Goal: Transaction & Acquisition: Download file/media

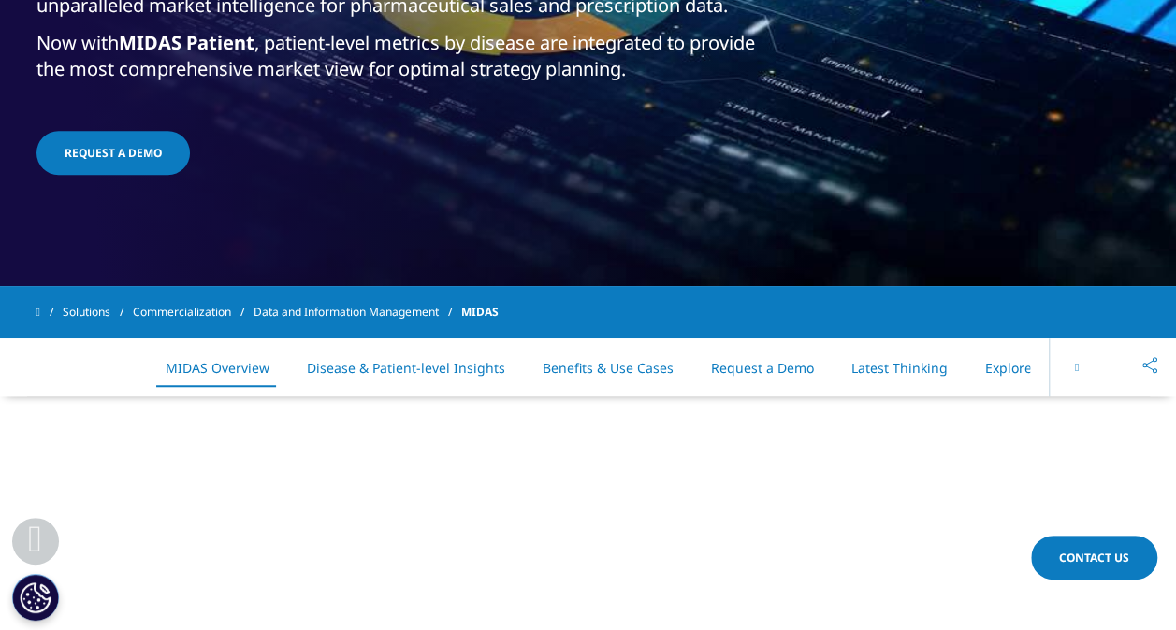
scroll to position [551, 0]
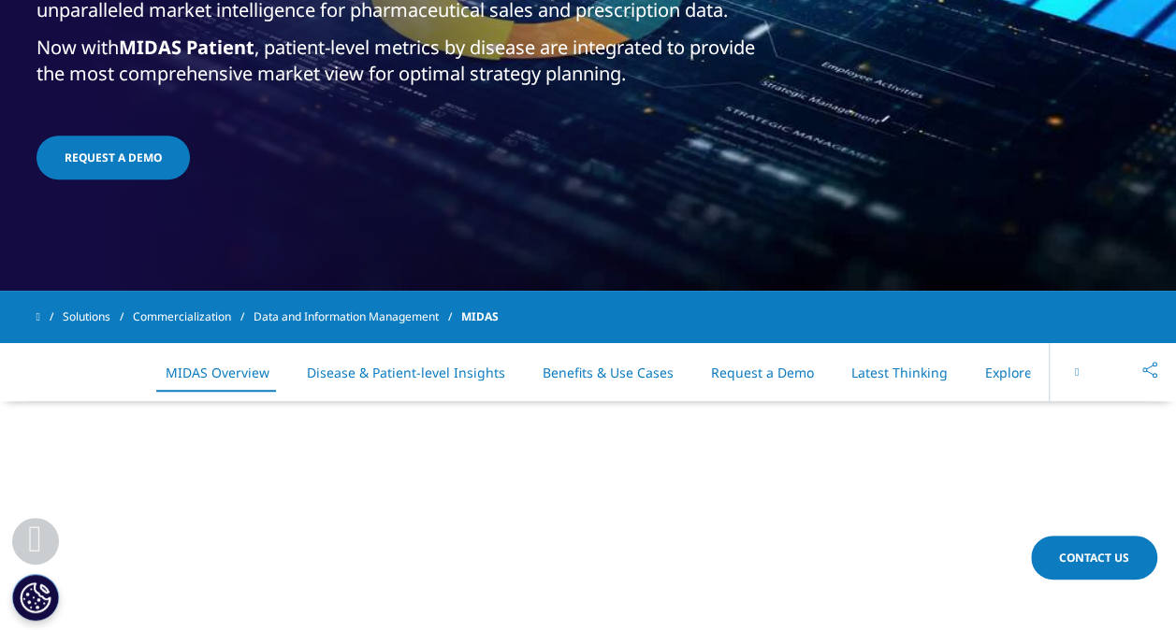
click at [1075, 367] on icon at bounding box center [1077, 372] width 4 height 11
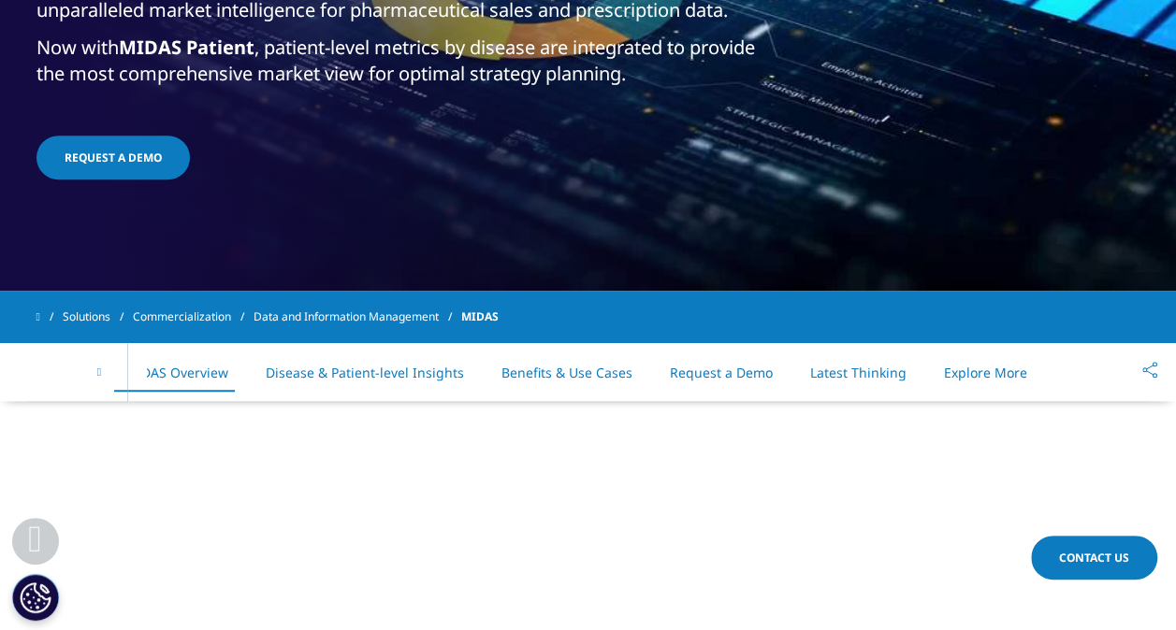
click at [1074, 367] on div "On This Page MIDAS Overview Disease & Patient-level Insights Benefits & Use Cas…" at bounding box center [588, 372] width 1104 height 58
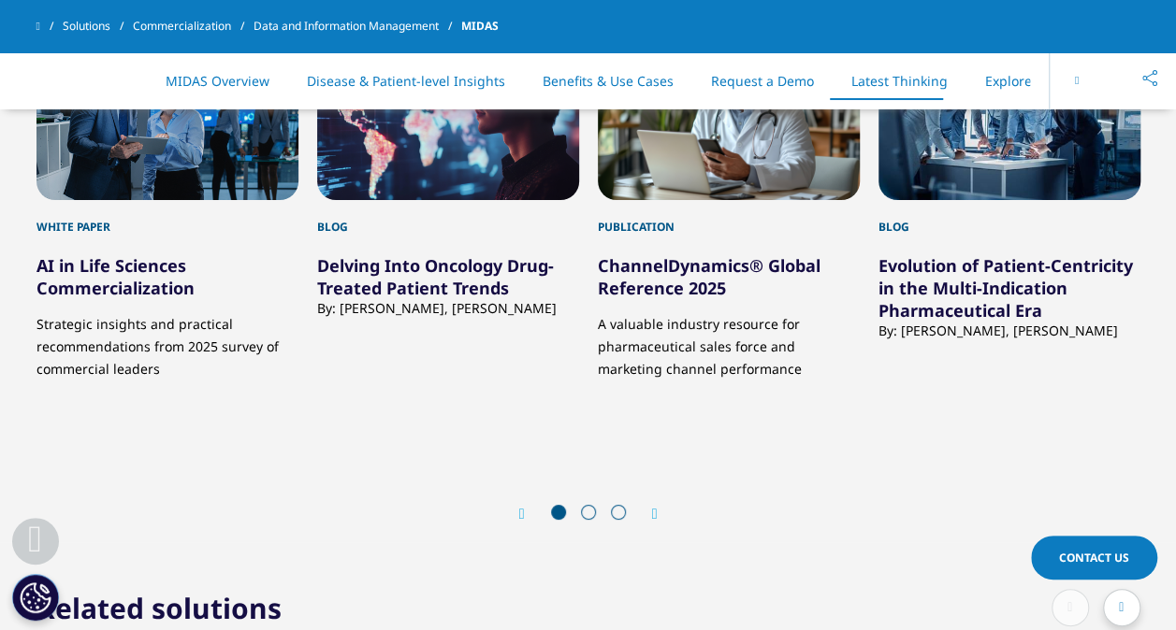
scroll to position [6989, 0]
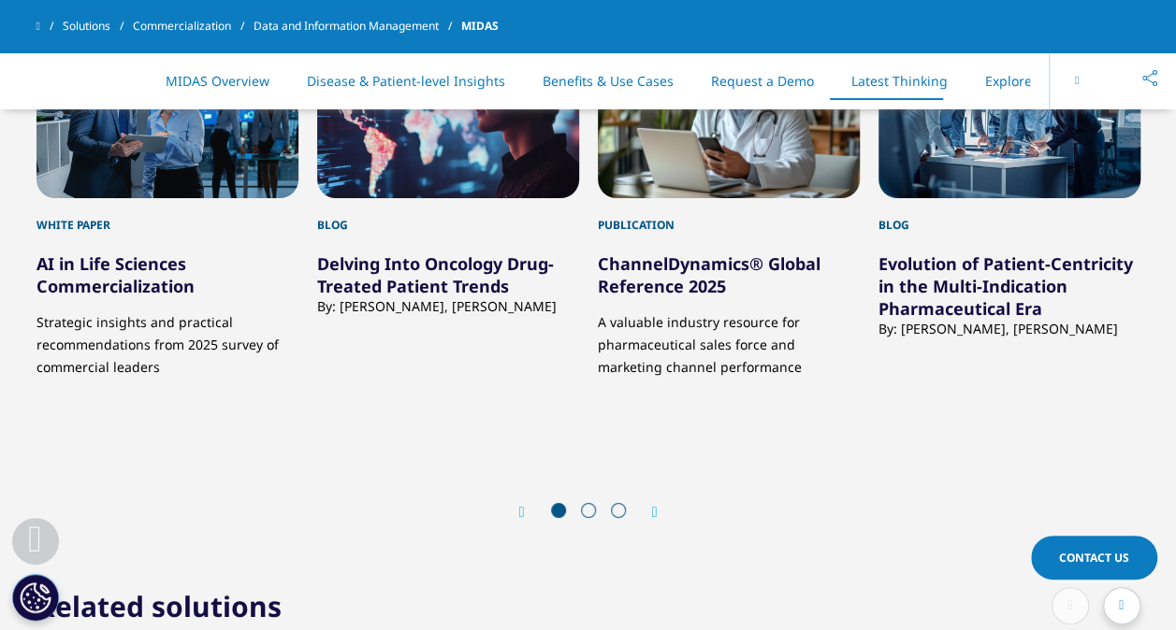
click at [587, 503] on span at bounding box center [588, 510] width 15 height 15
click at [586, 503] on span at bounding box center [588, 510] width 15 height 15
click at [658, 505] on icon "Next slide" at bounding box center [655, 512] width 6 height 15
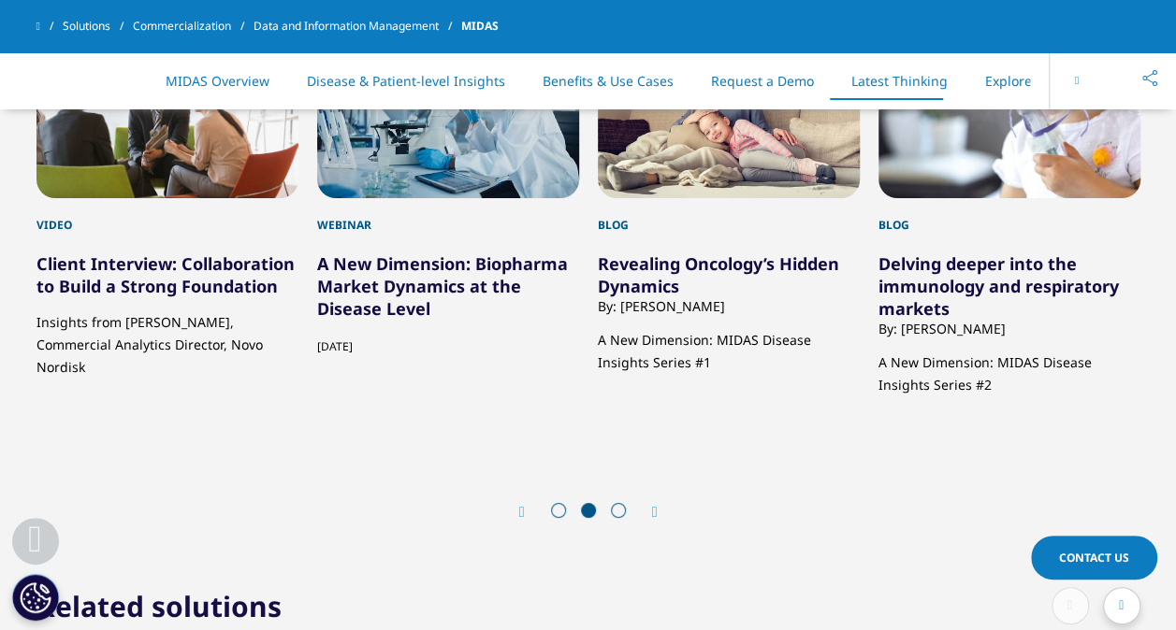
click at [658, 505] on icon "Next slide" at bounding box center [655, 512] width 6 height 15
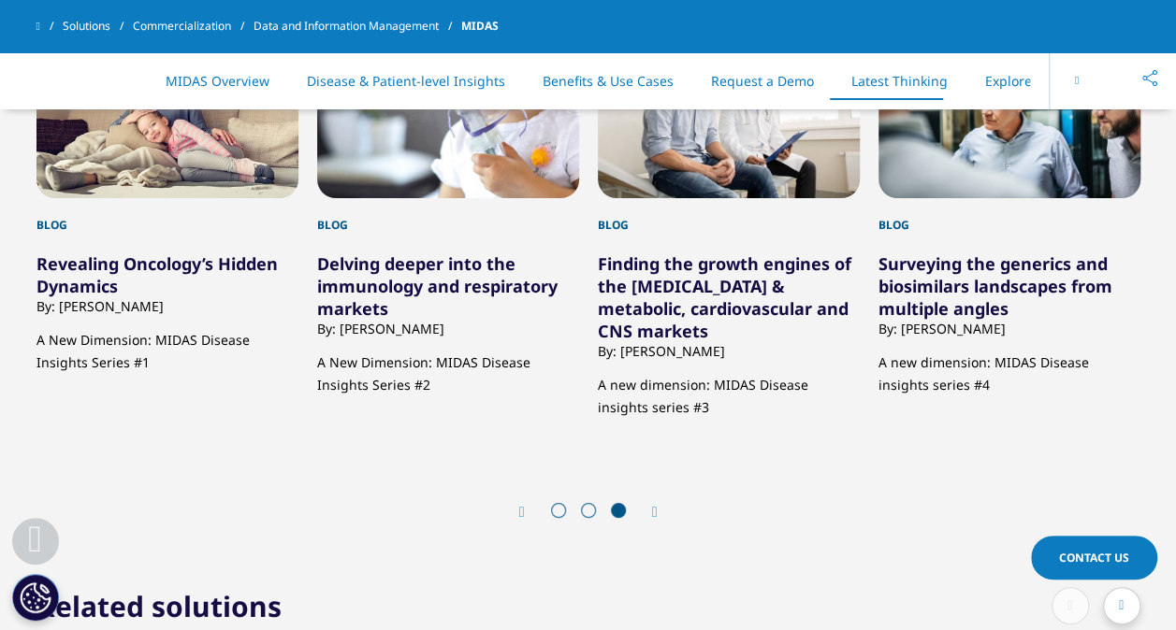
click at [658, 505] on icon "Next slide" at bounding box center [655, 512] width 6 height 15
click at [1133, 597] on div at bounding box center [1121, 605] width 37 height 37
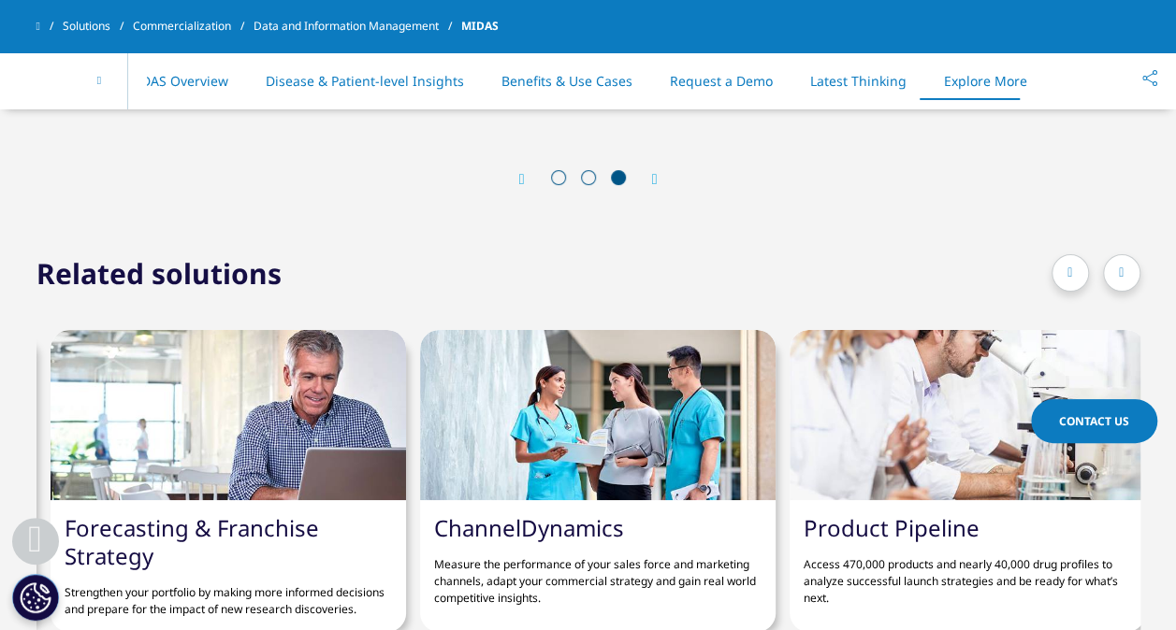
scroll to position [7873, 0]
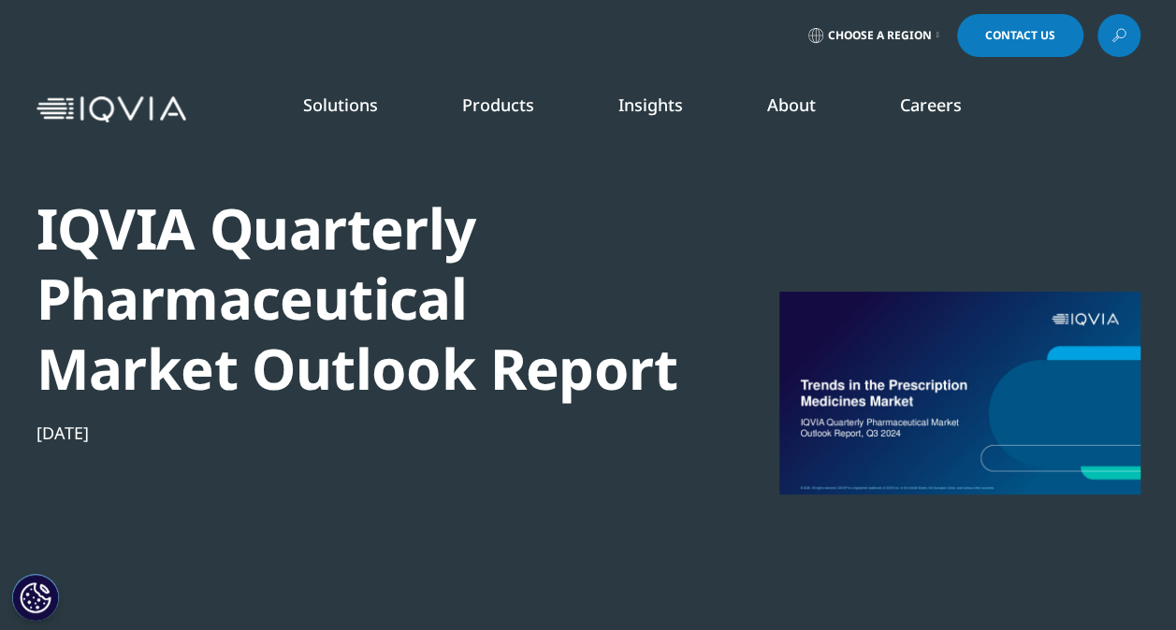
scroll to position [312, 1104]
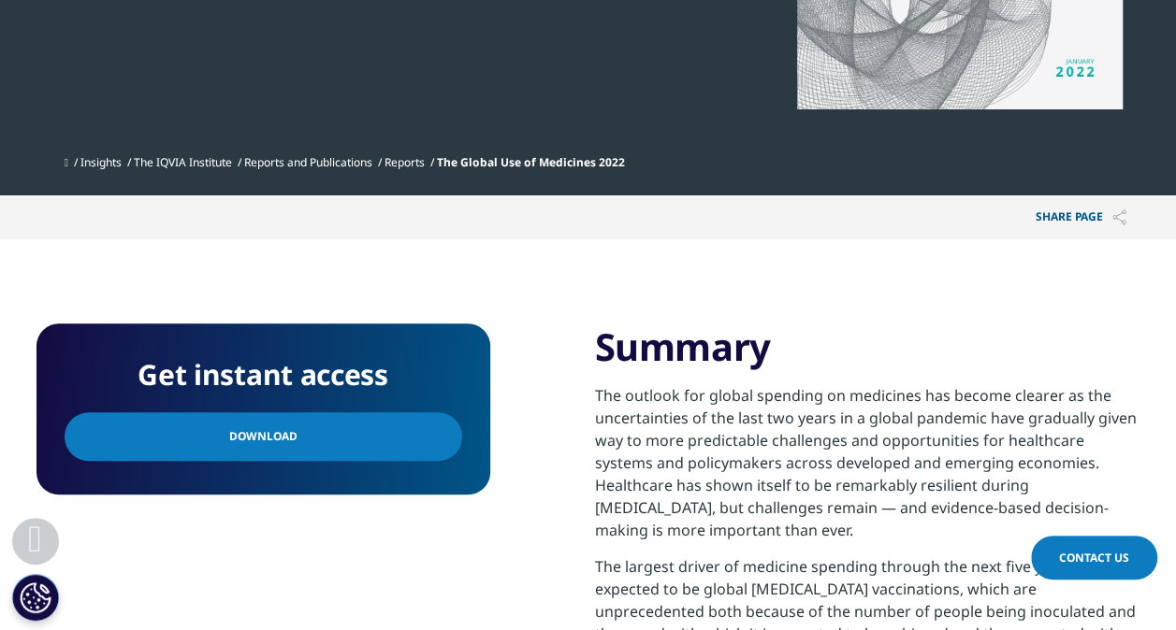
scroll to position [551, 0]
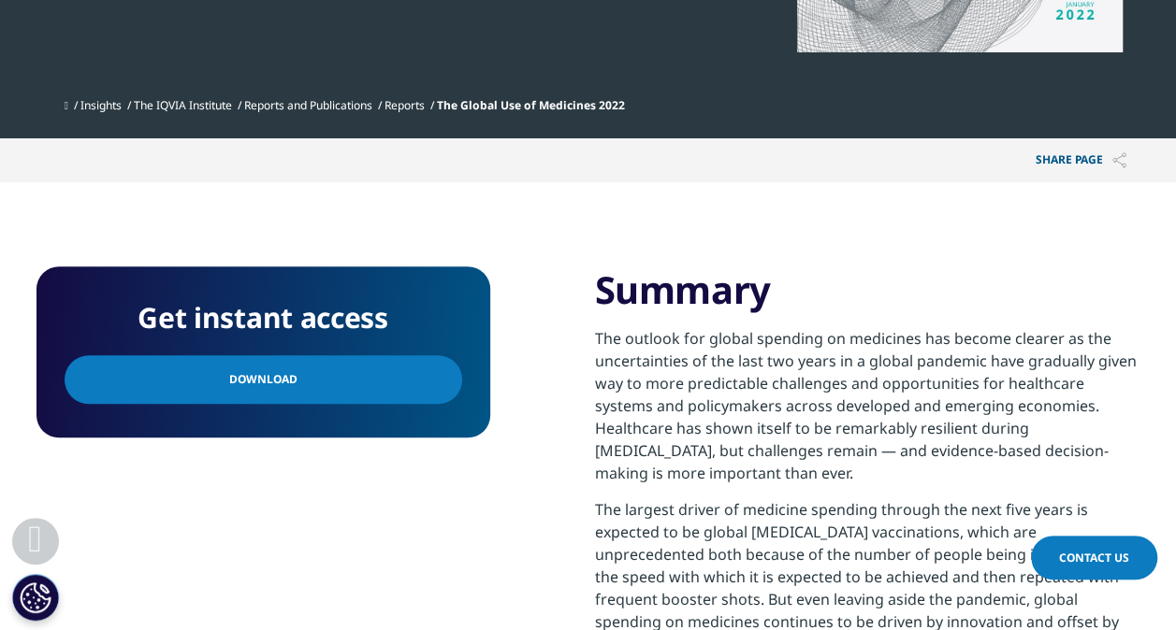
click at [378, 397] on link "Download" at bounding box center [264, 379] width 398 height 49
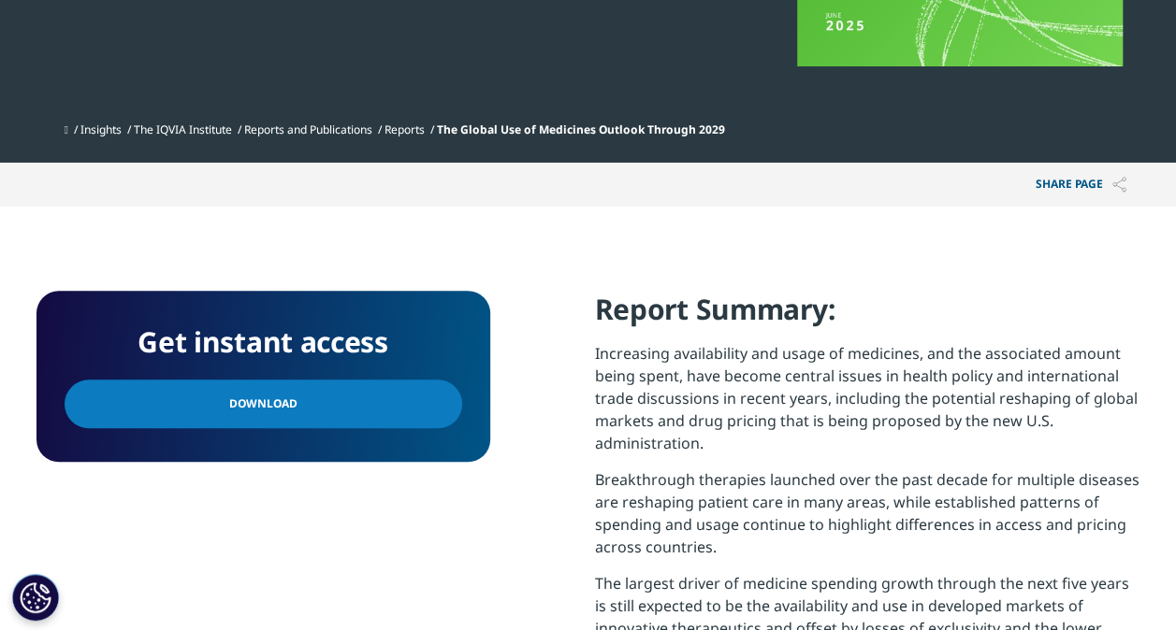
scroll to position [551, 0]
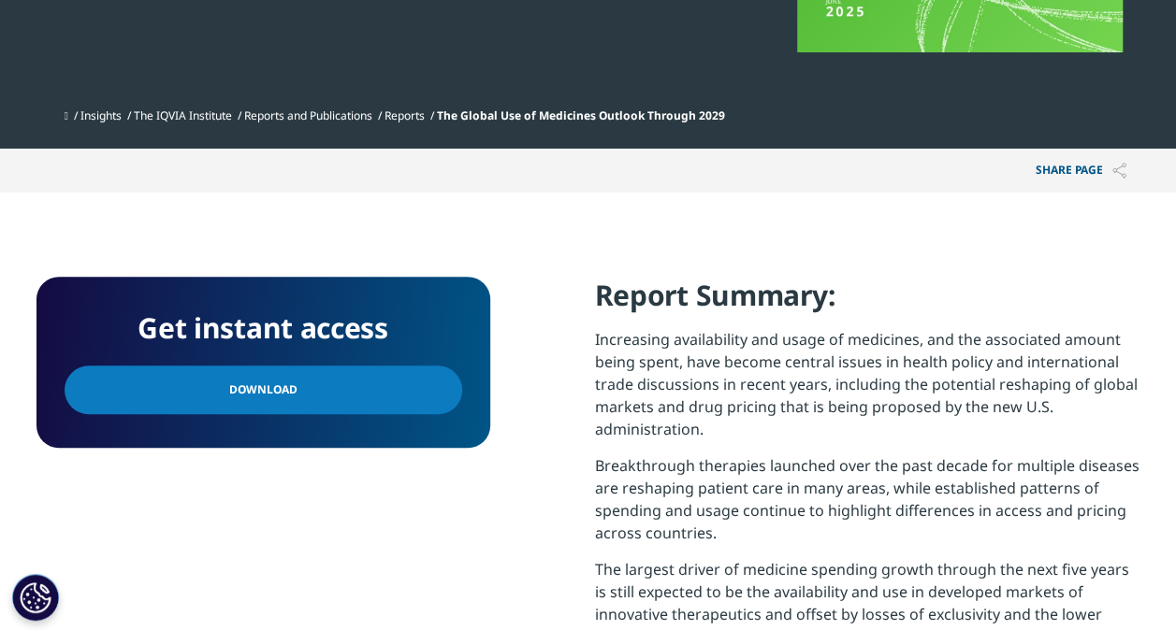
click at [268, 385] on span "Download" at bounding box center [263, 390] width 68 height 21
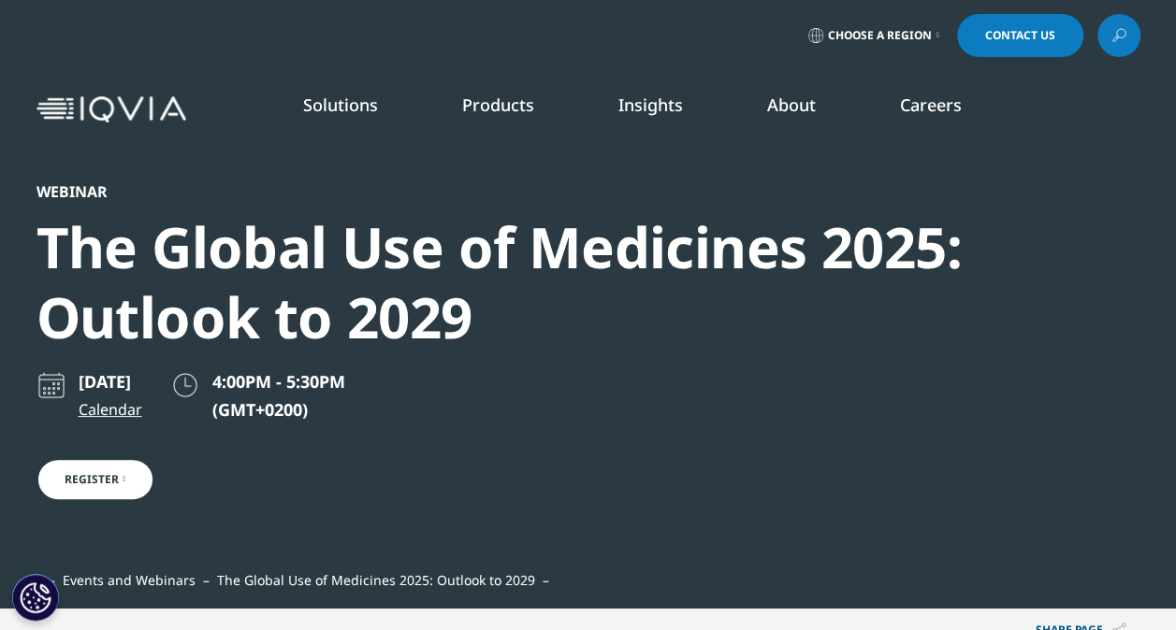
scroll to position [1268, 1104]
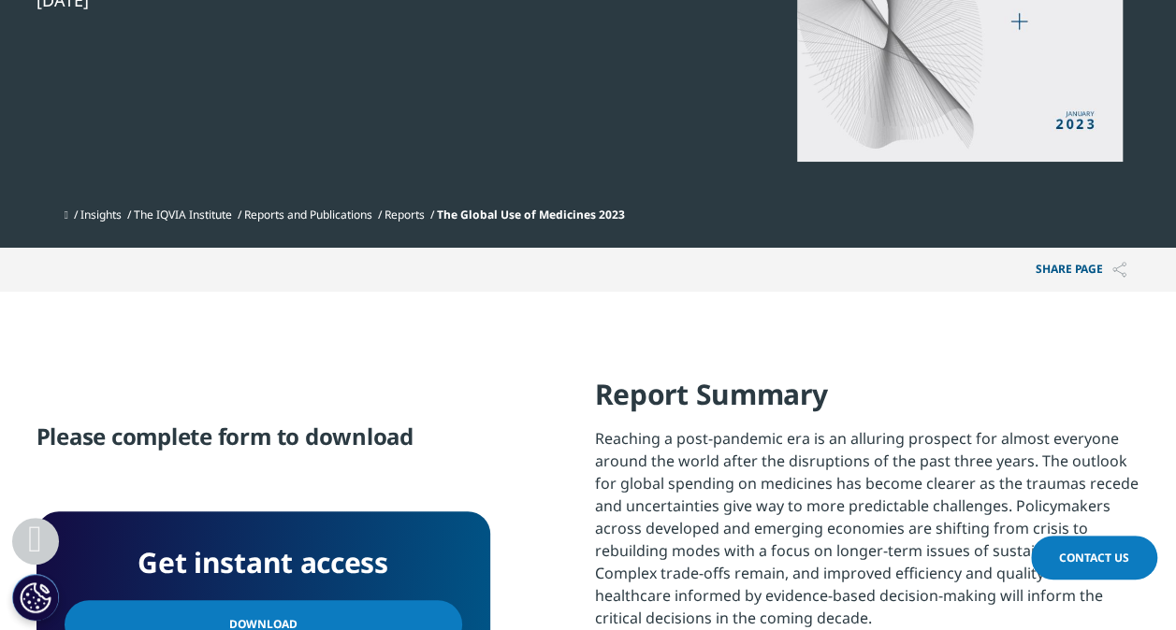
scroll to position [486, 0]
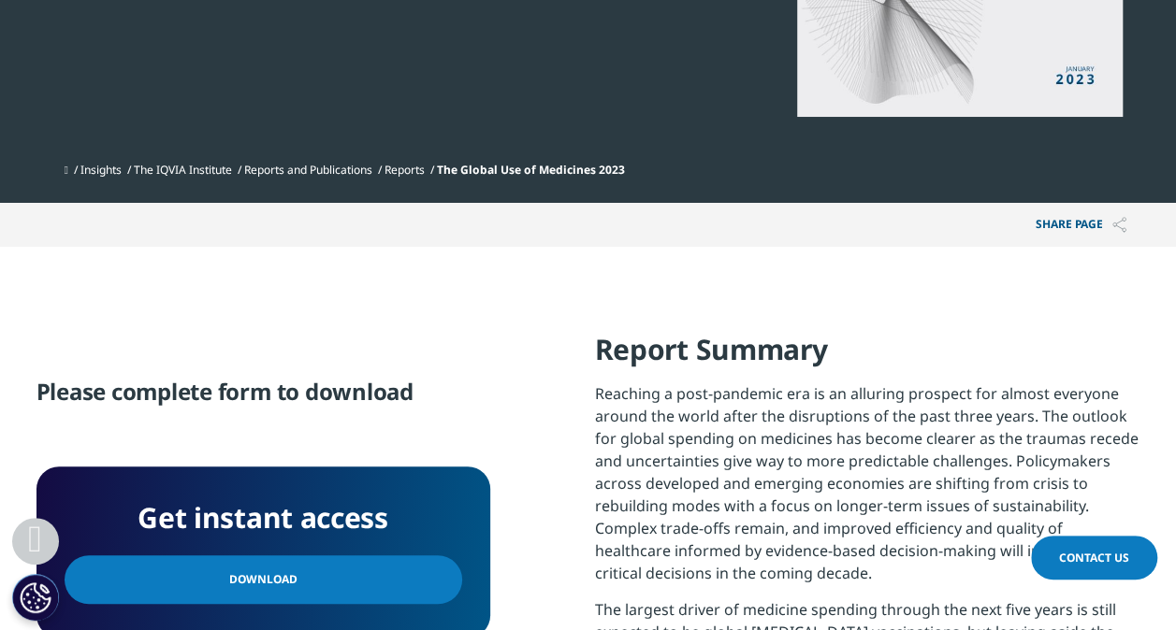
click at [290, 568] on link "Download" at bounding box center [264, 580] width 398 height 49
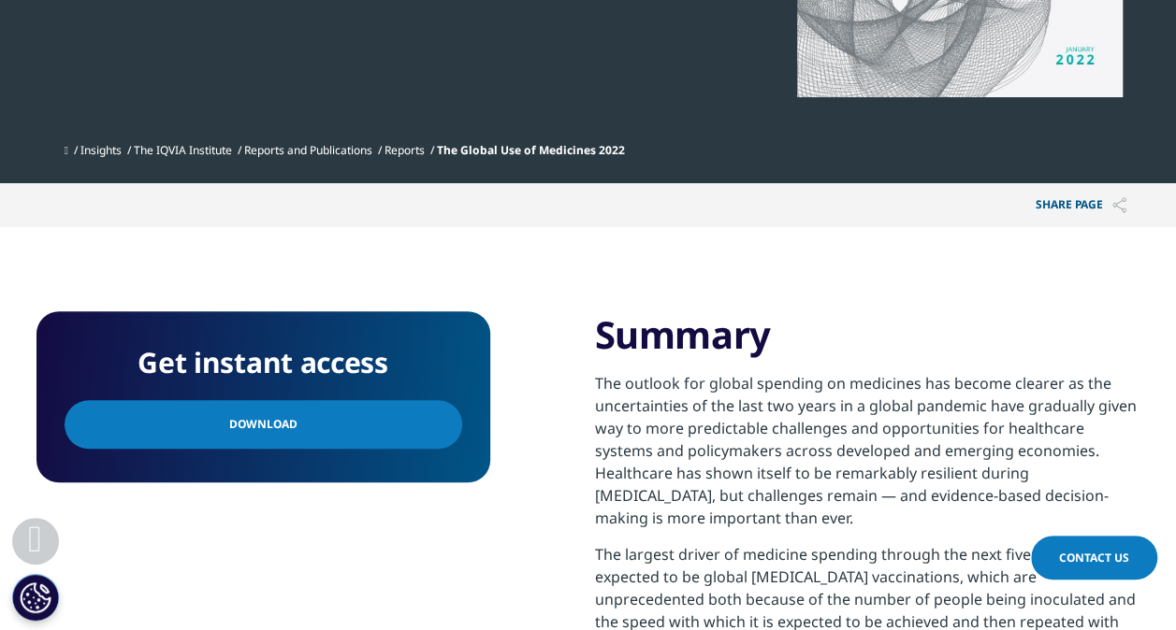
scroll to position [551, 0]
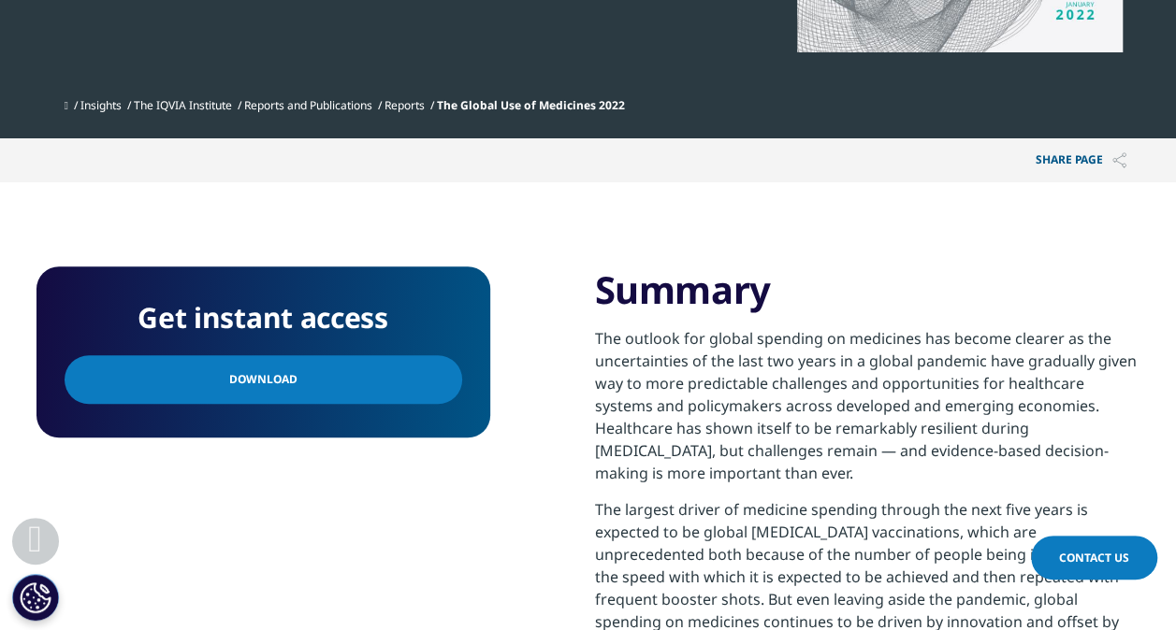
click at [270, 380] on span "Download" at bounding box center [263, 379] width 68 height 21
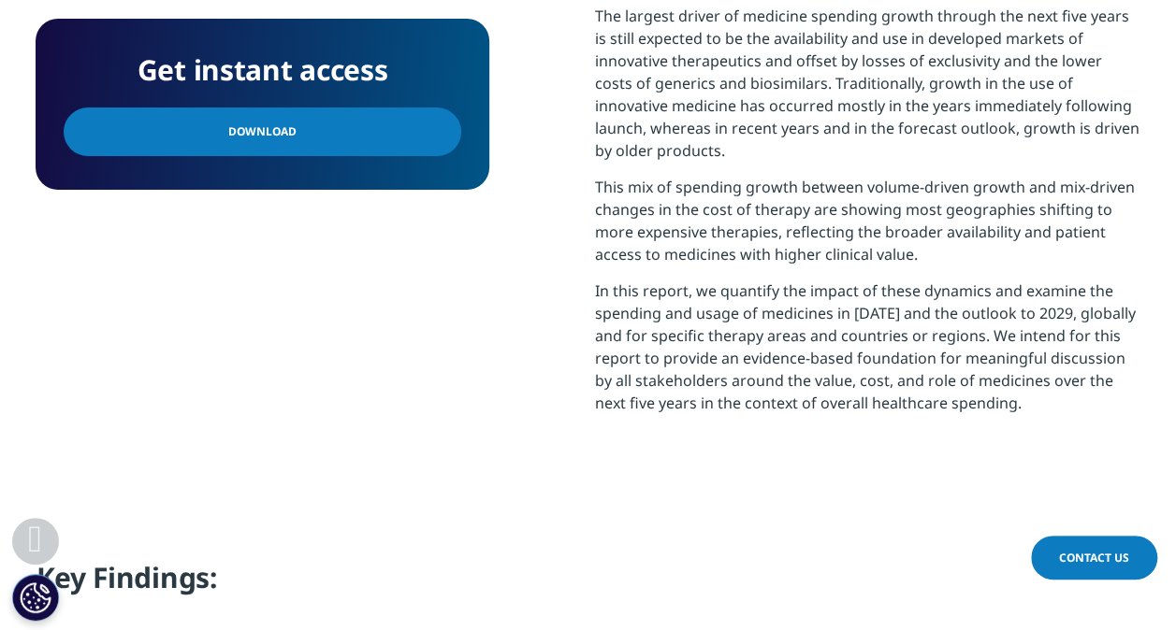
scroll to position [752, 1104]
click at [196, 139] on link "Download" at bounding box center [263, 132] width 398 height 49
